Goal: Register for event/course

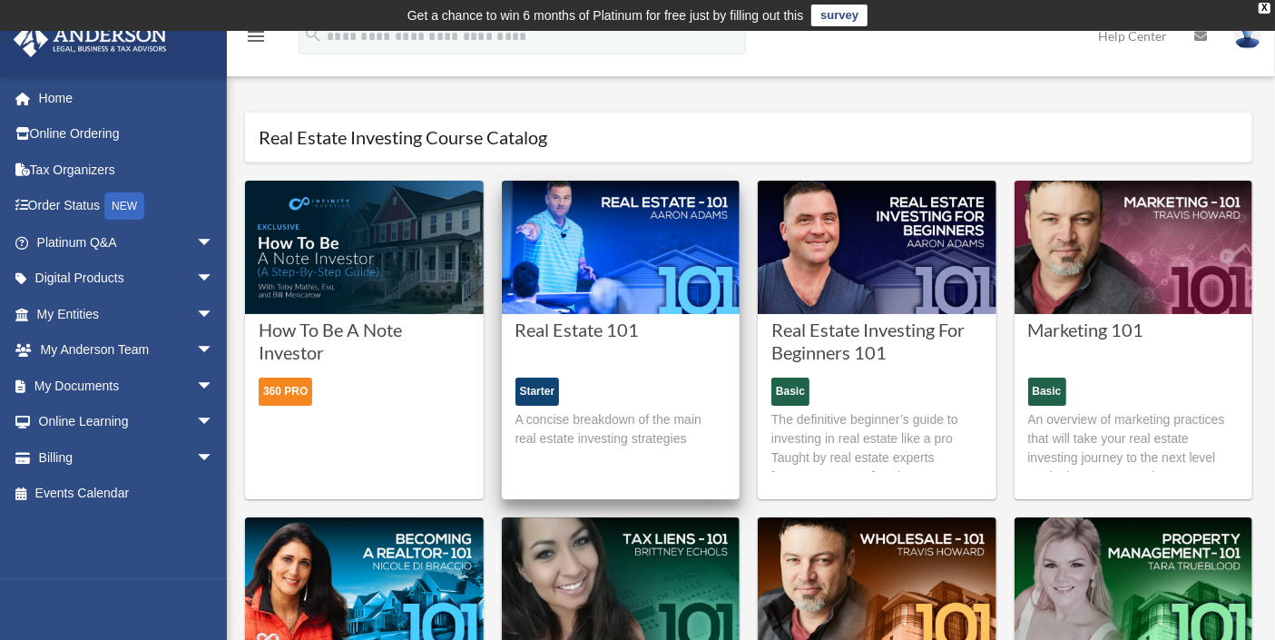
click at [610, 395] on div "Starter A concise breakdown of the main real estate investing strategies" at bounding box center [620, 424] width 211 height 94
click at [534, 387] on div "Starter" at bounding box center [537, 391] width 44 height 28
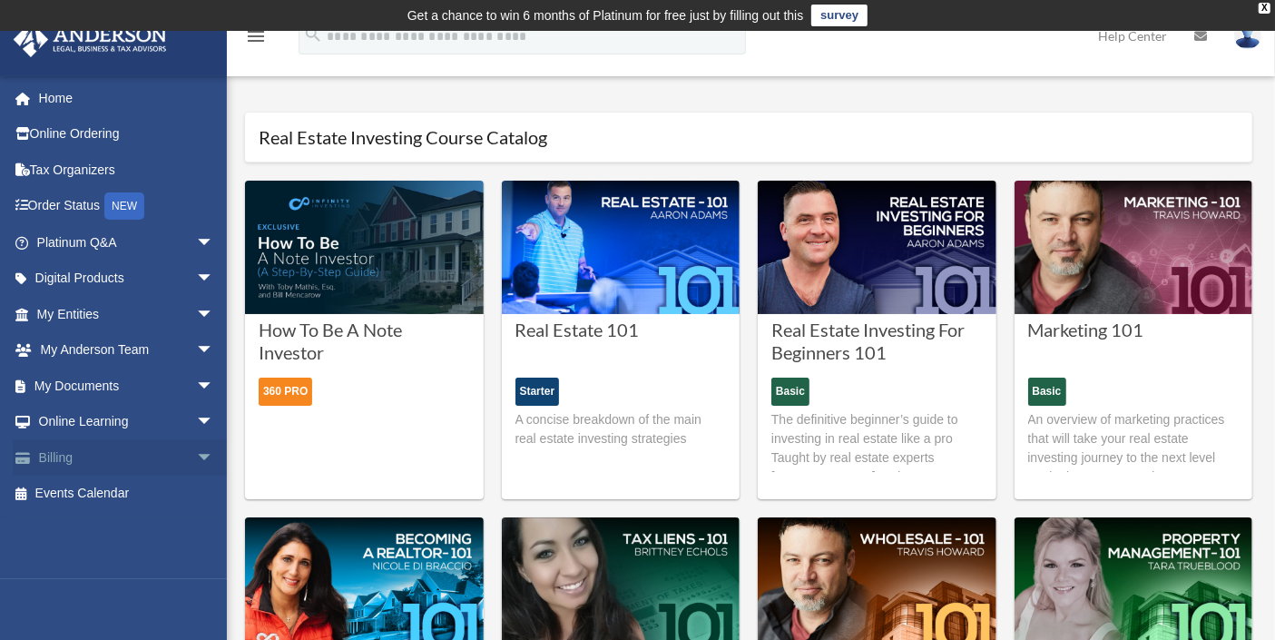
click at [196, 455] on span "arrow_drop_down" at bounding box center [214, 457] width 36 height 37
click at [118, 518] on link "Past Invoices" at bounding box center [133, 530] width 216 height 36
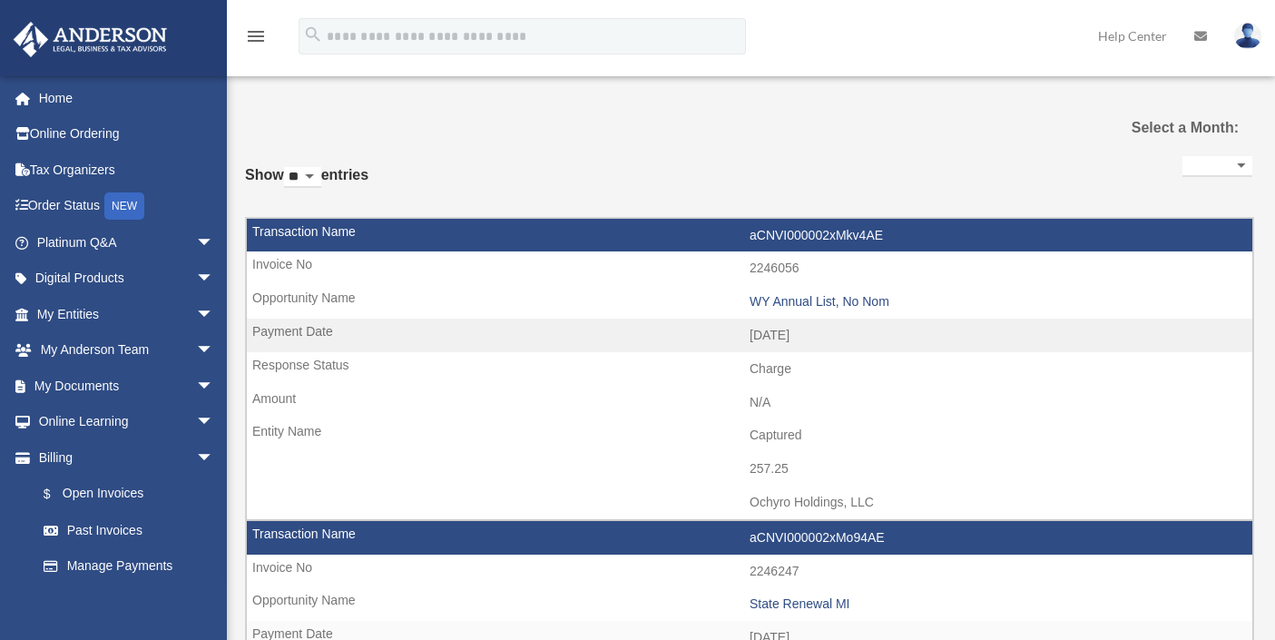
select select
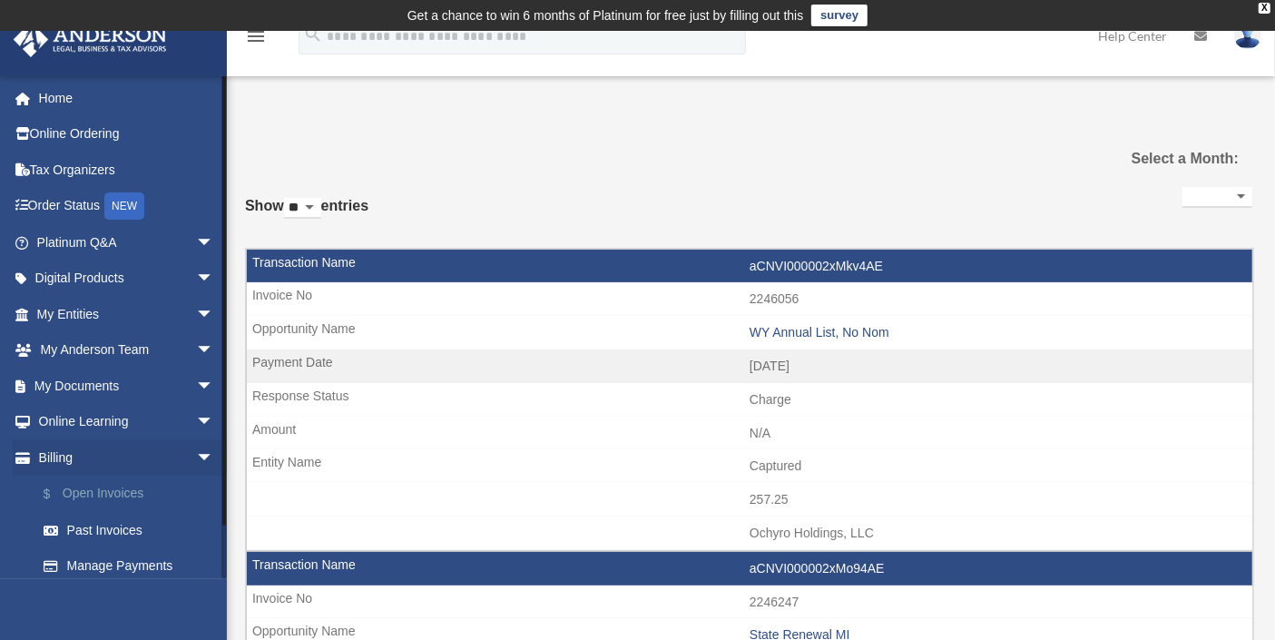
scroll to position [44, 0]
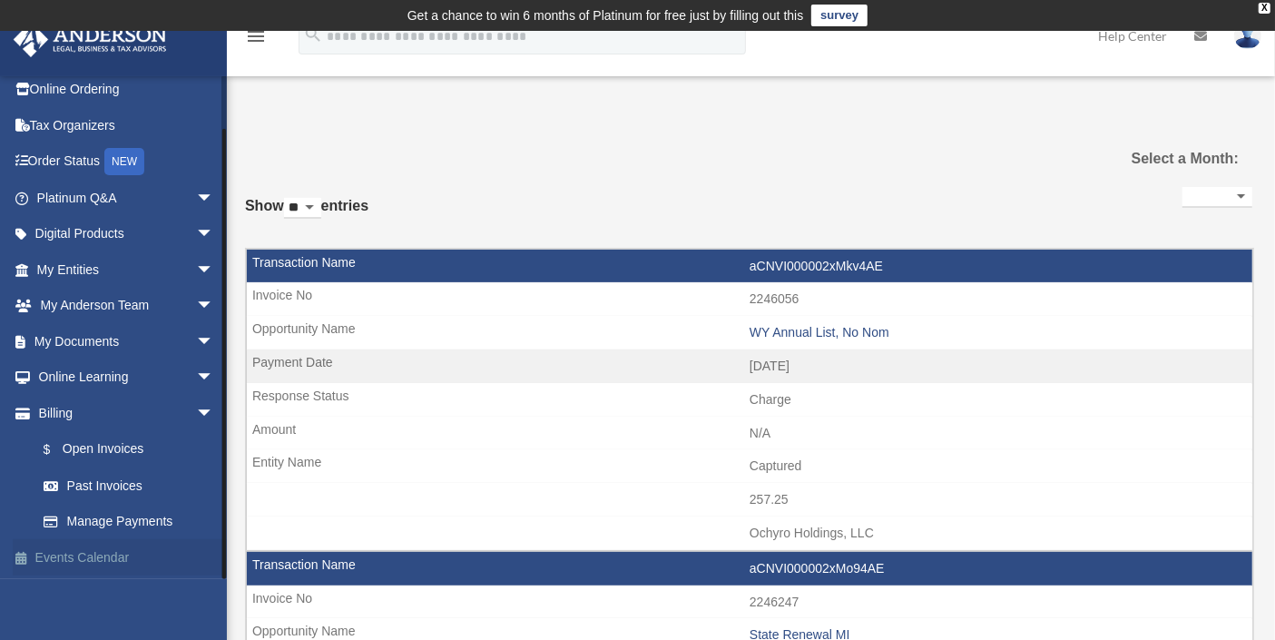
click at [107, 544] on link "Events Calendar" at bounding box center [127, 557] width 229 height 36
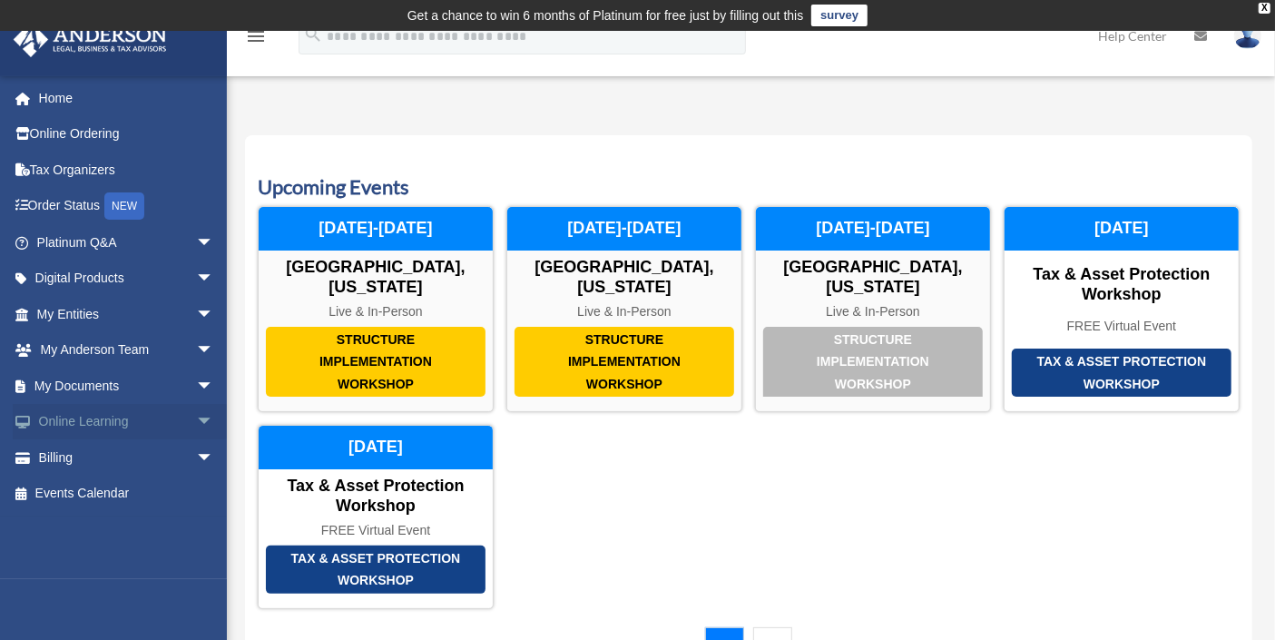
click at [196, 425] on span "arrow_drop_down" at bounding box center [214, 422] width 36 height 37
click at [103, 450] on link "Courses" at bounding box center [133, 457] width 216 height 36
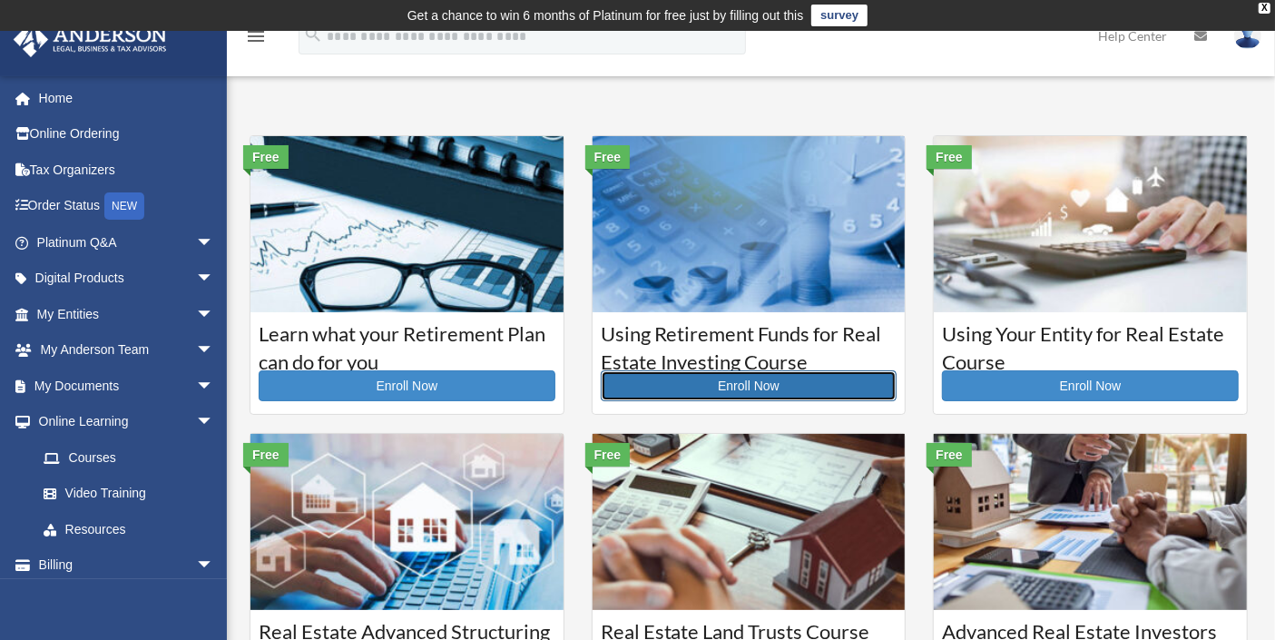
click at [756, 382] on link "Enroll Now" at bounding box center [749, 385] width 297 height 31
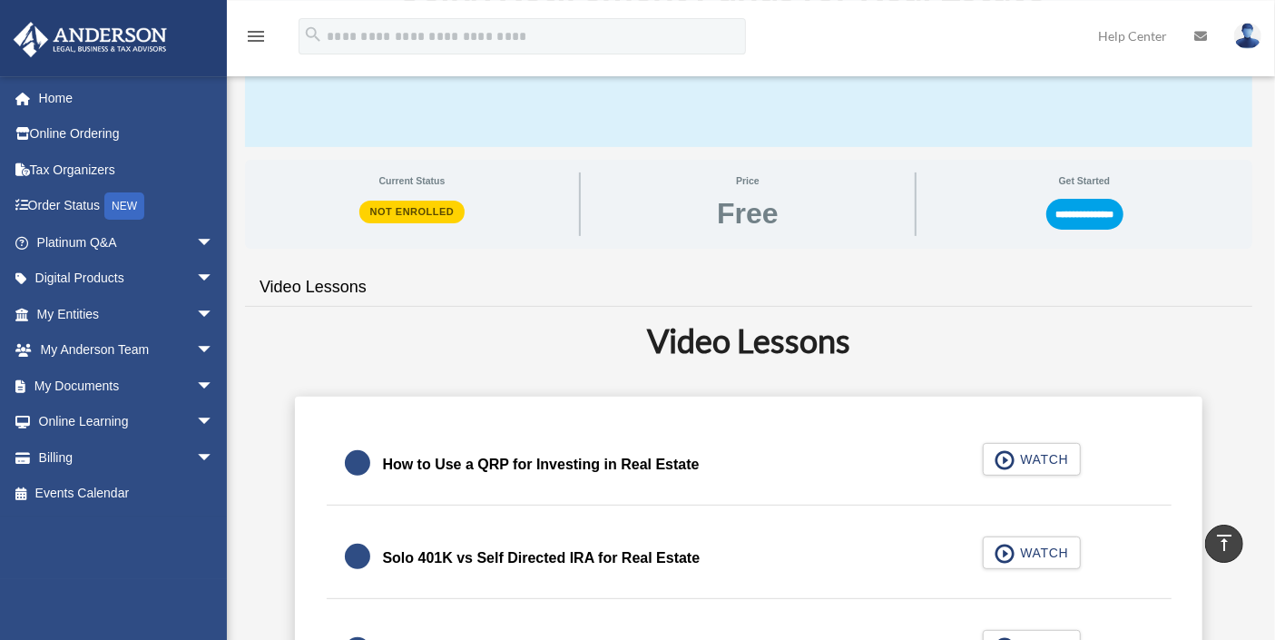
scroll to position [200, 0]
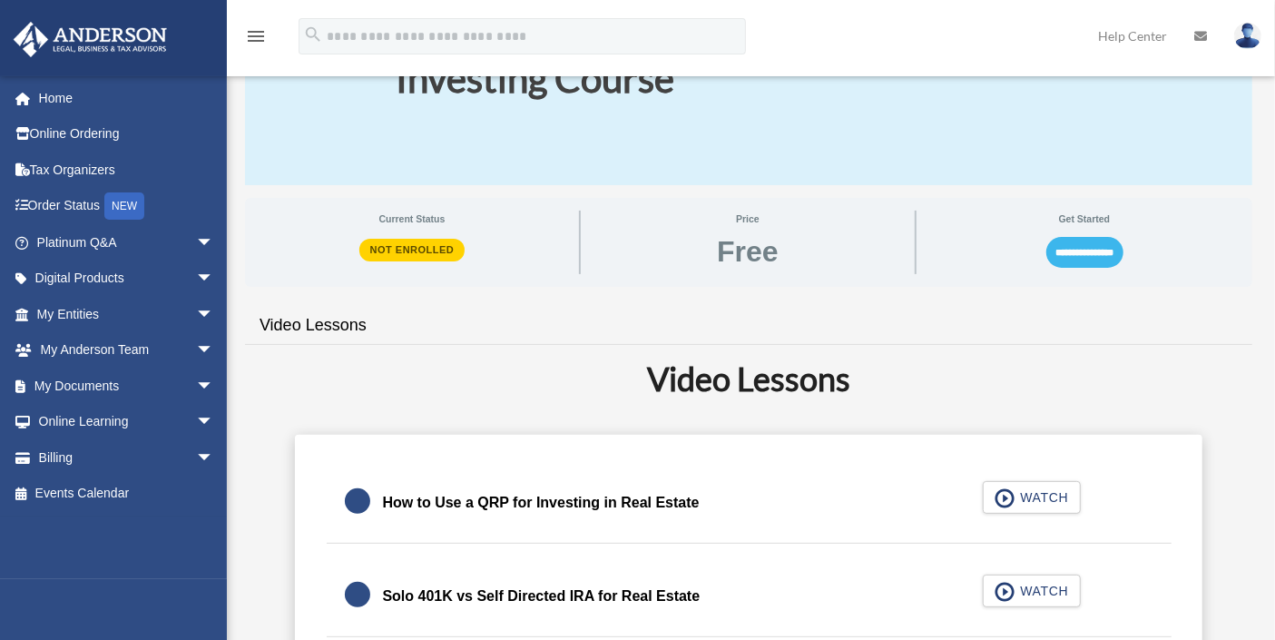
click at [1083, 257] on input "**********" at bounding box center [1084, 252] width 77 height 31
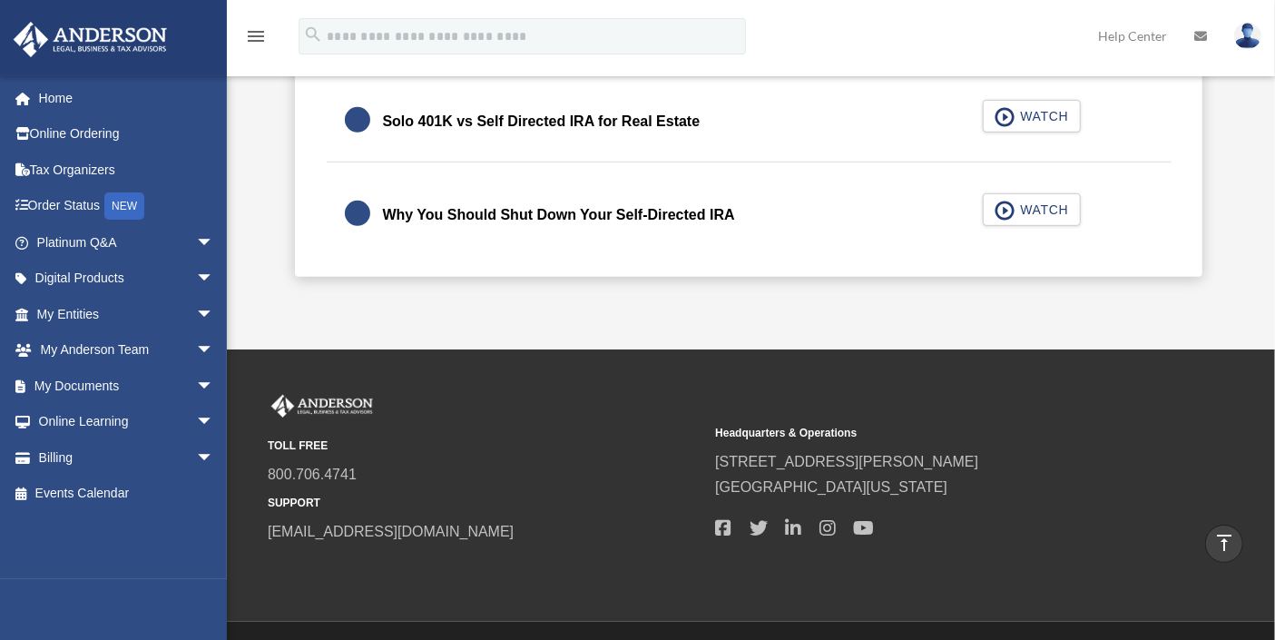
scroll to position [300, 0]
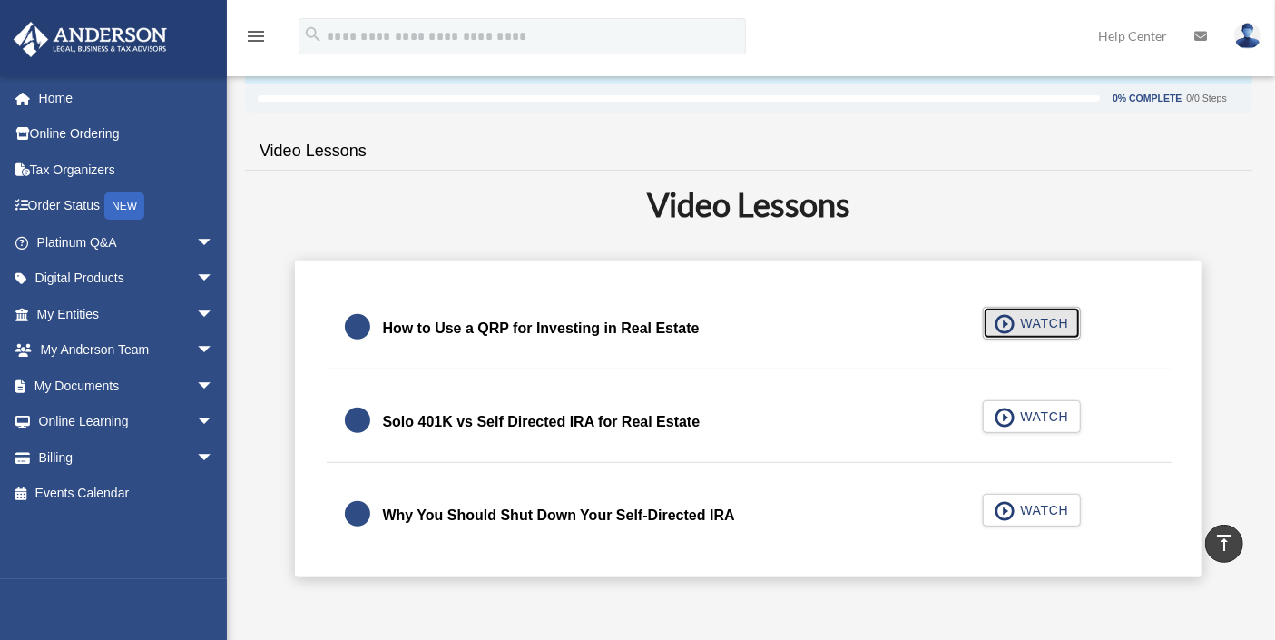
click at [1027, 326] on span "WATCH" at bounding box center [1042, 323] width 54 height 18
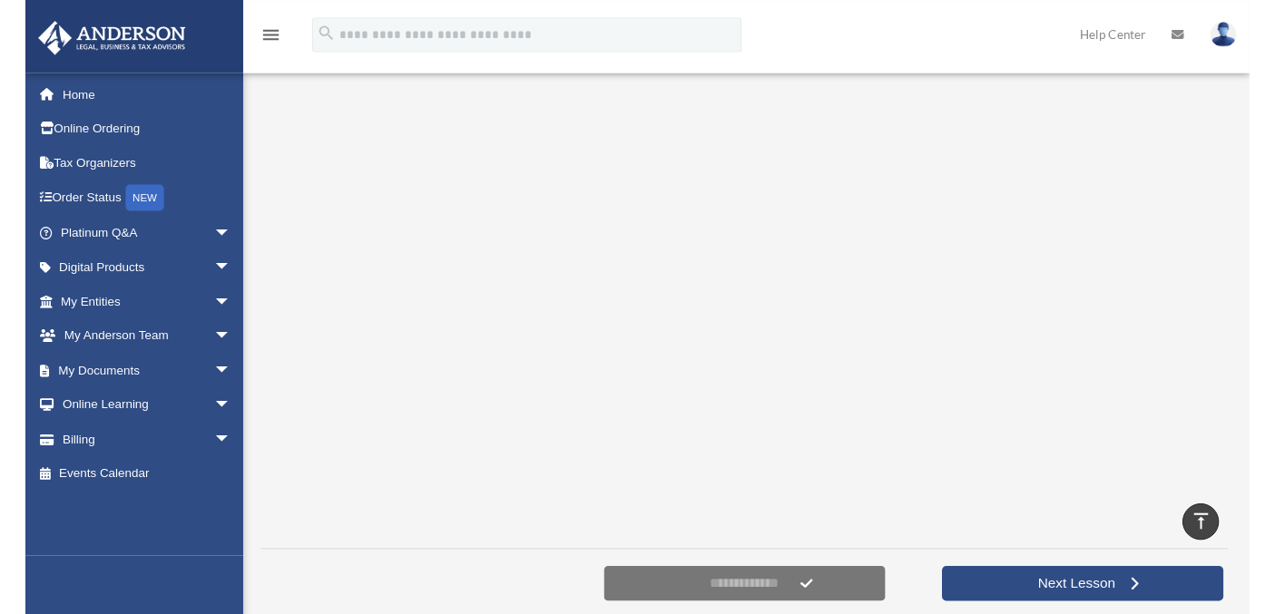
scroll to position [300, 0]
